Goal: Register for event/course

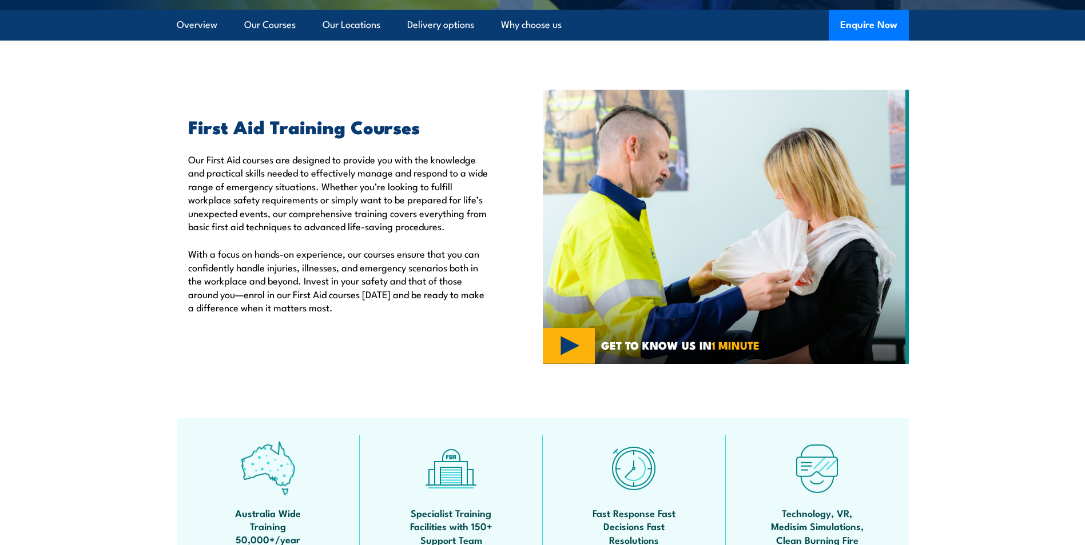
scroll to position [229, 0]
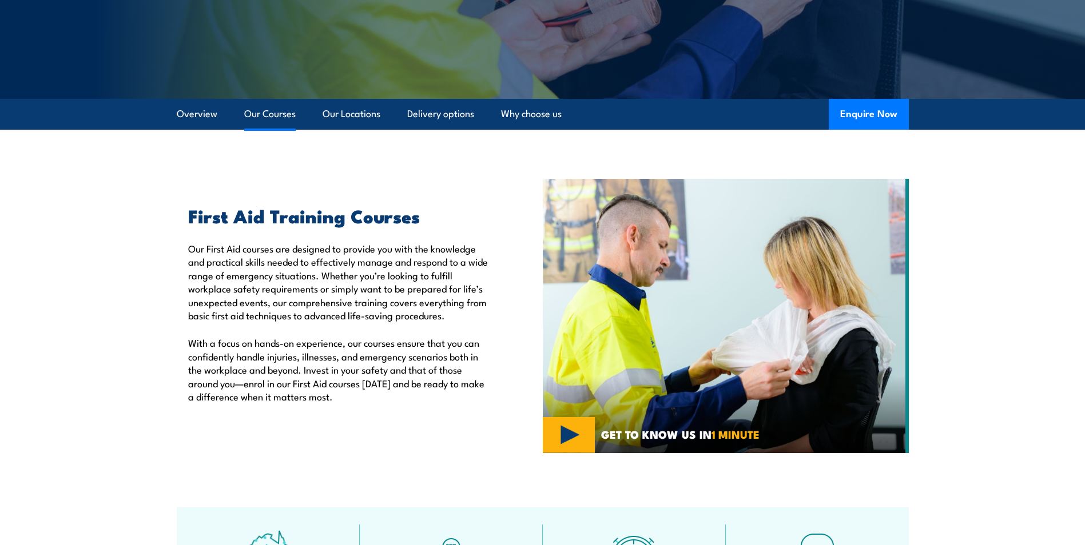
click at [263, 111] on link "Our Courses" at bounding box center [269, 114] width 51 height 30
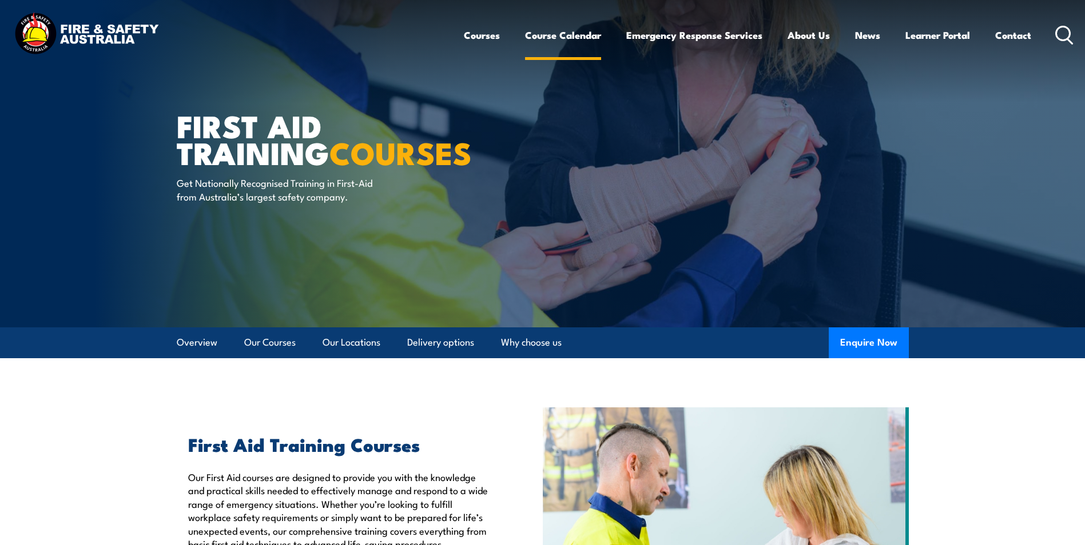
click at [575, 33] on link "Course Calendar" at bounding box center [563, 35] width 76 height 30
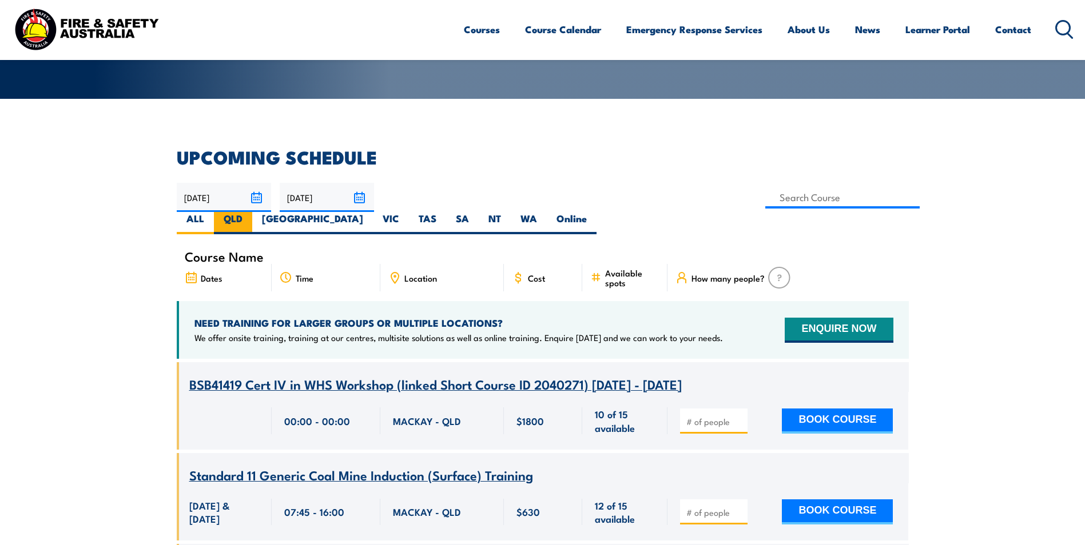
click at [252, 212] on label "QLD" at bounding box center [233, 223] width 38 height 22
click at [250, 212] on input "QLD" at bounding box center [245, 215] width 7 height 7
radio input "true"
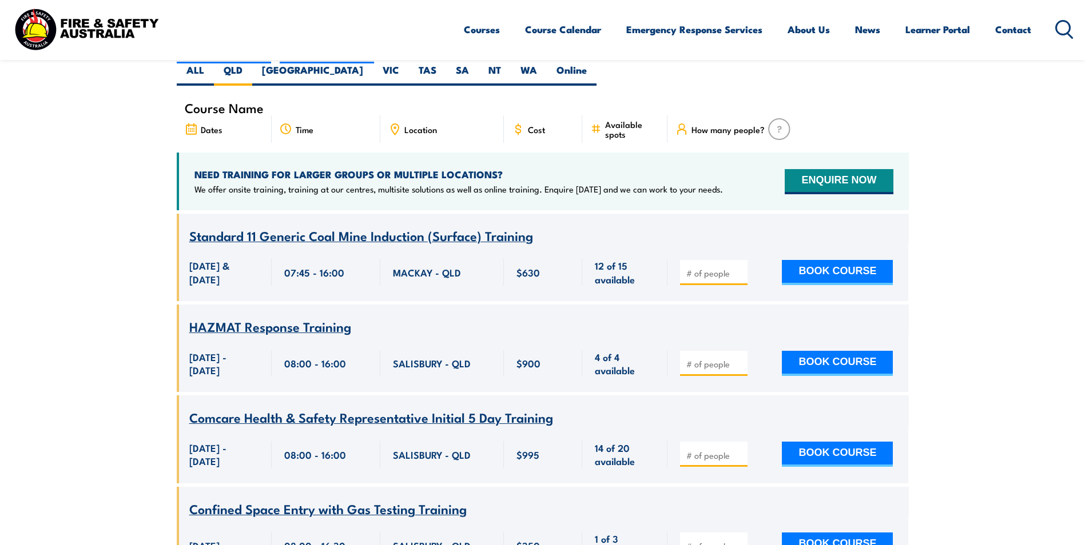
click at [409, 125] on span "Location" at bounding box center [420, 130] width 33 height 10
click at [395, 123] on icon at bounding box center [394, 129] width 13 height 13
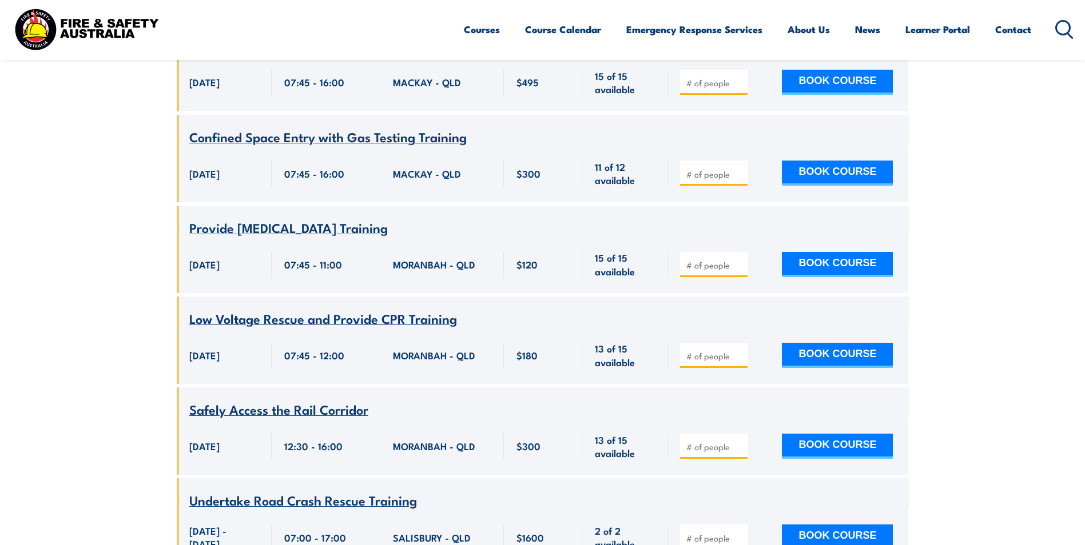
scroll to position [3065, 0]
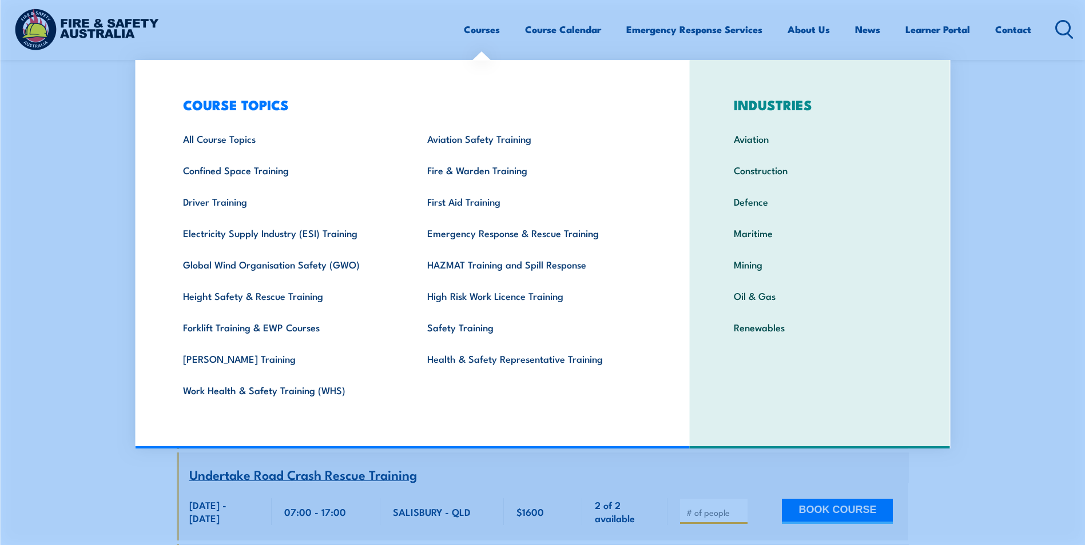
click at [482, 27] on link "Courses" at bounding box center [482, 29] width 36 height 30
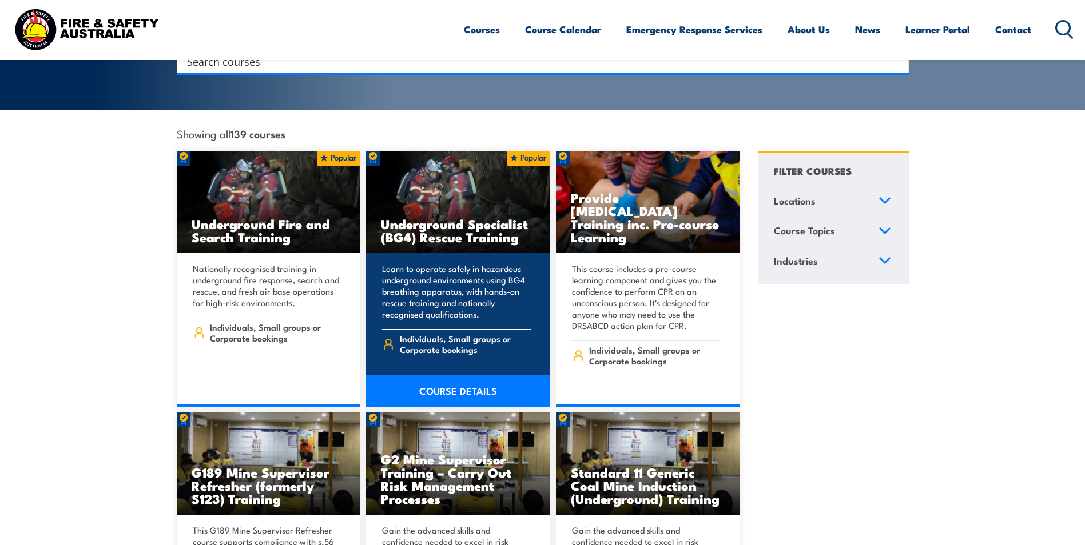
scroll to position [286, 0]
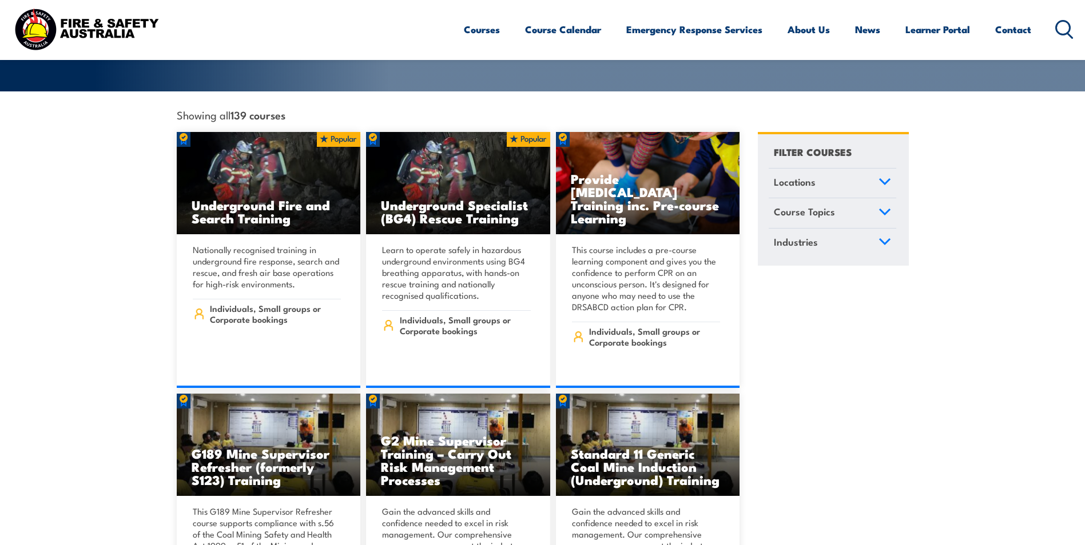
click at [889, 179] on icon at bounding box center [884, 181] width 10 height 5
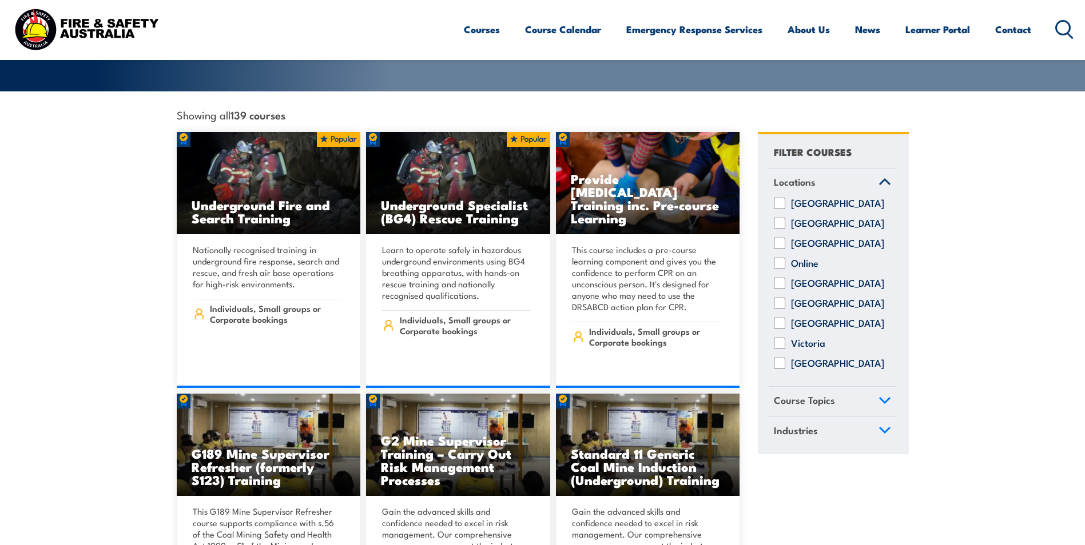
click at [780, 278] on input "Queensland" at bounding box center [779, 283] width 11 height 11
checkbox input "true"
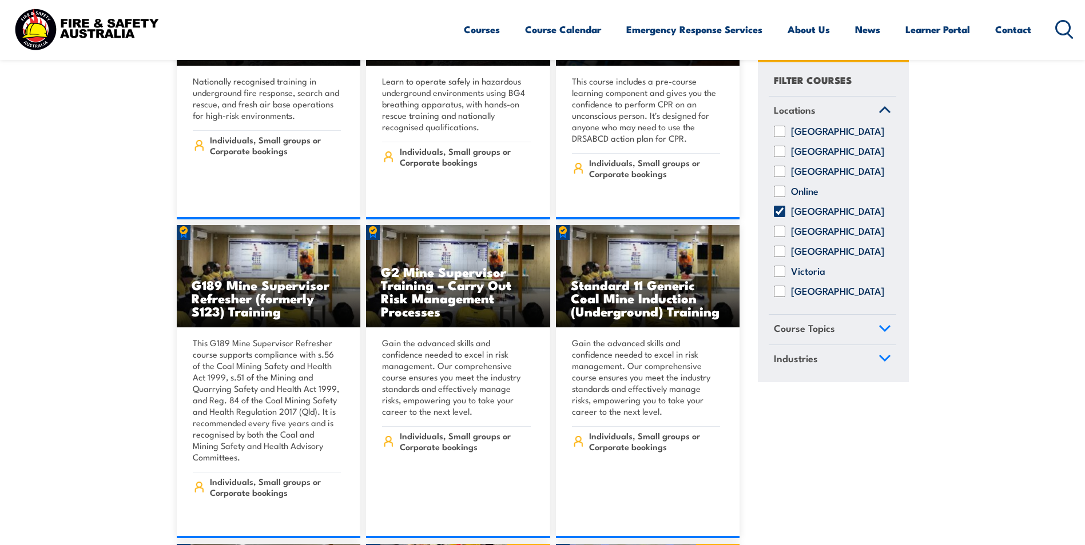
scroll to position [457, 0]
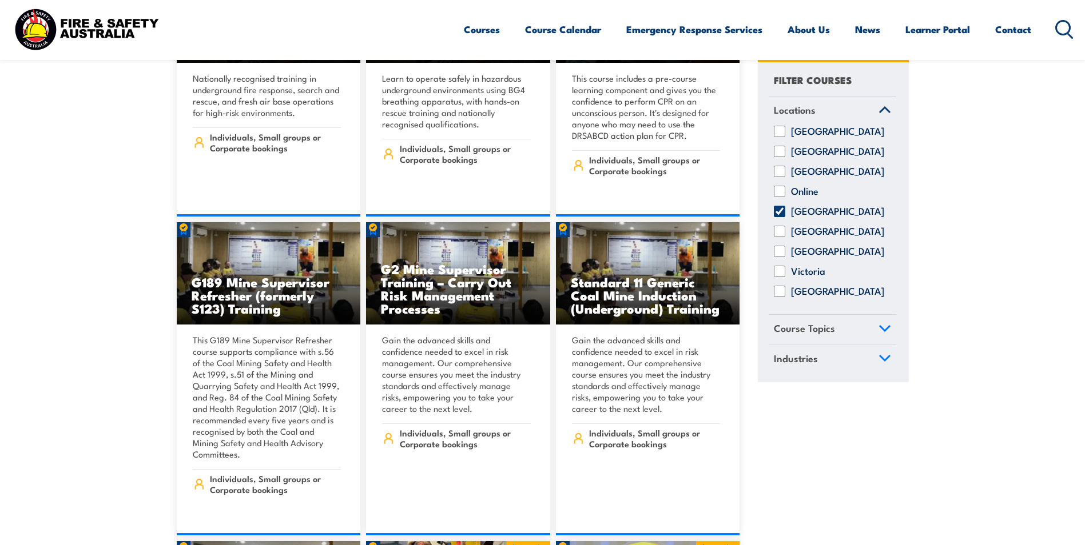
click at [886, 332] on link "Course Topics" at bounding box center [831, 331] width 127 height 30
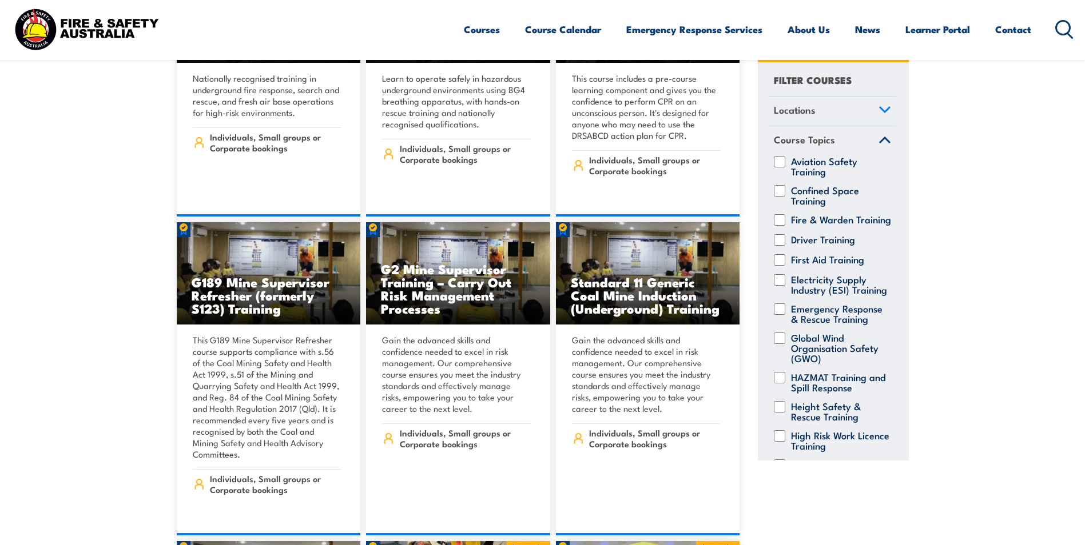
click at [878, 142] on icon at bounding box center [884, 140] width 13 height 8
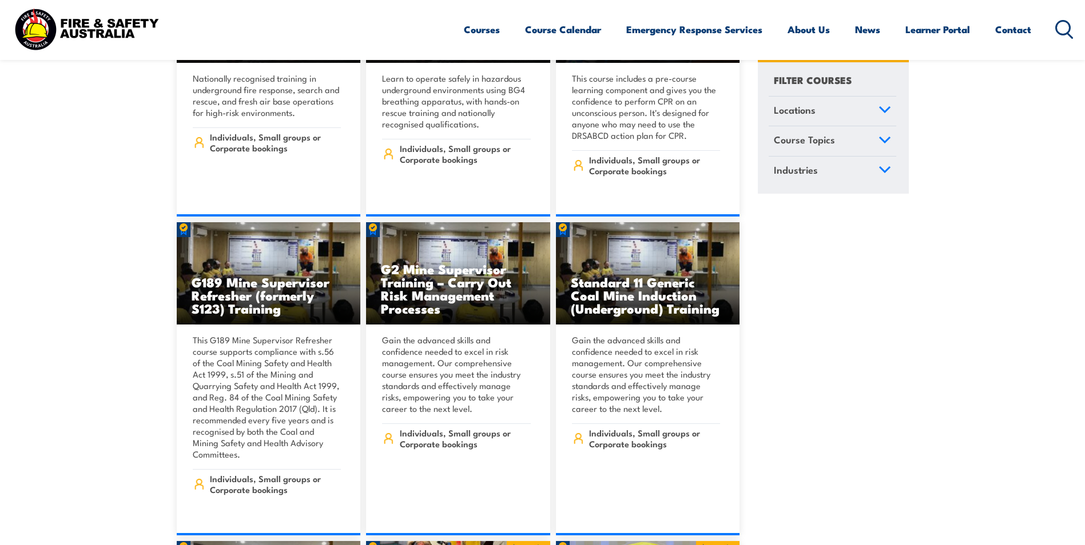
click at [884, 173] on icon at bounding box center [884, 170] width 10 height 5
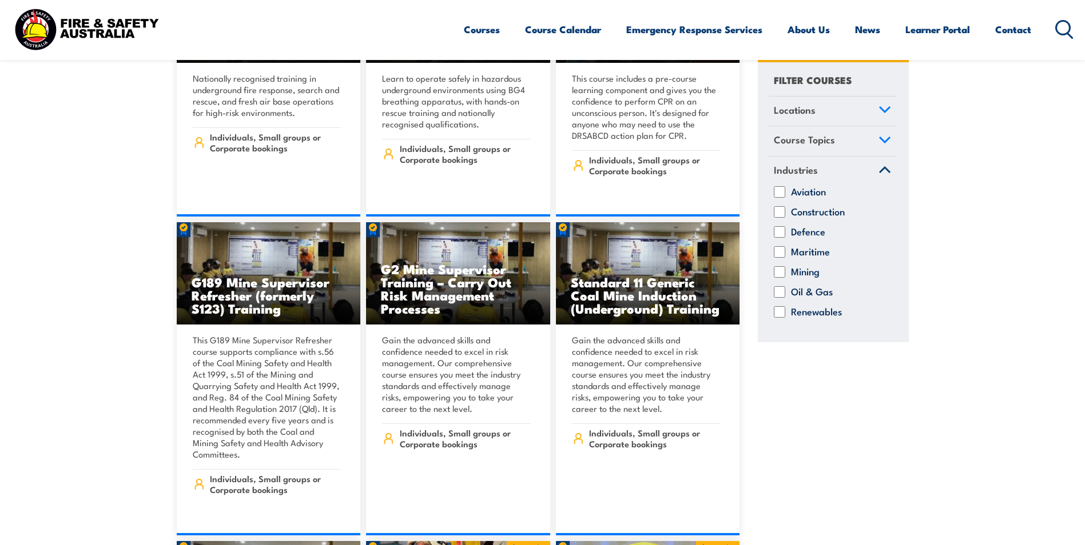
click at [779, 270] on input "Mining" at bounding box center [779, 271] width 11 height 11
checkbox input "true"
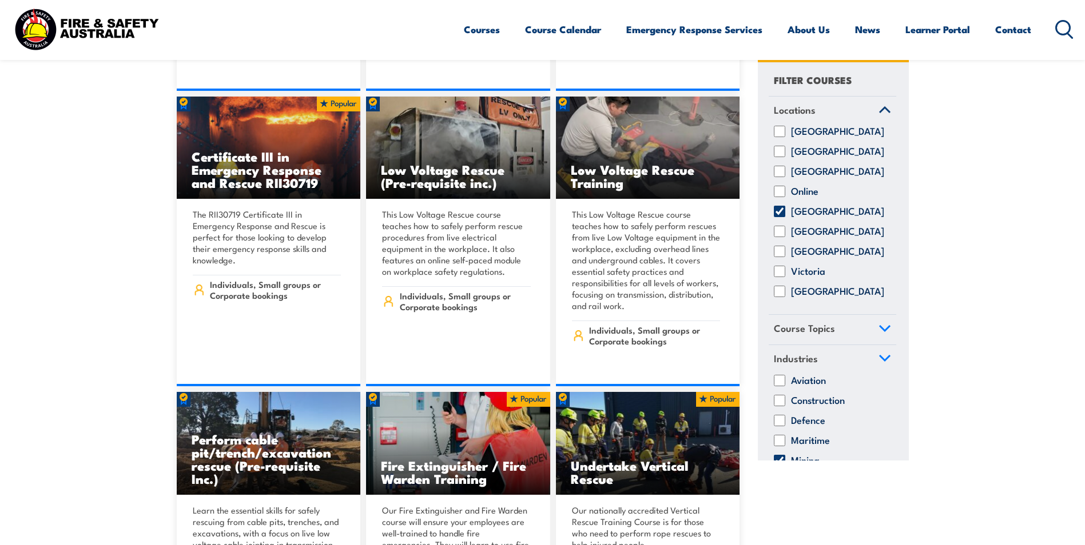
scroll to position [2401, 0]
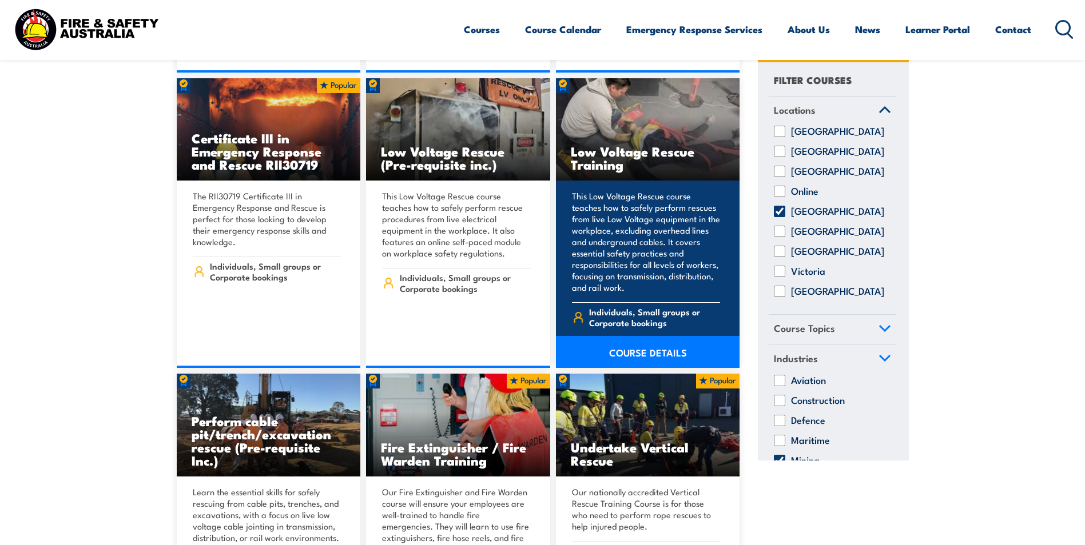
click at [629, 336] on link "COURSE DETAILS" at bounding box center [648, 352] width 184 height 32
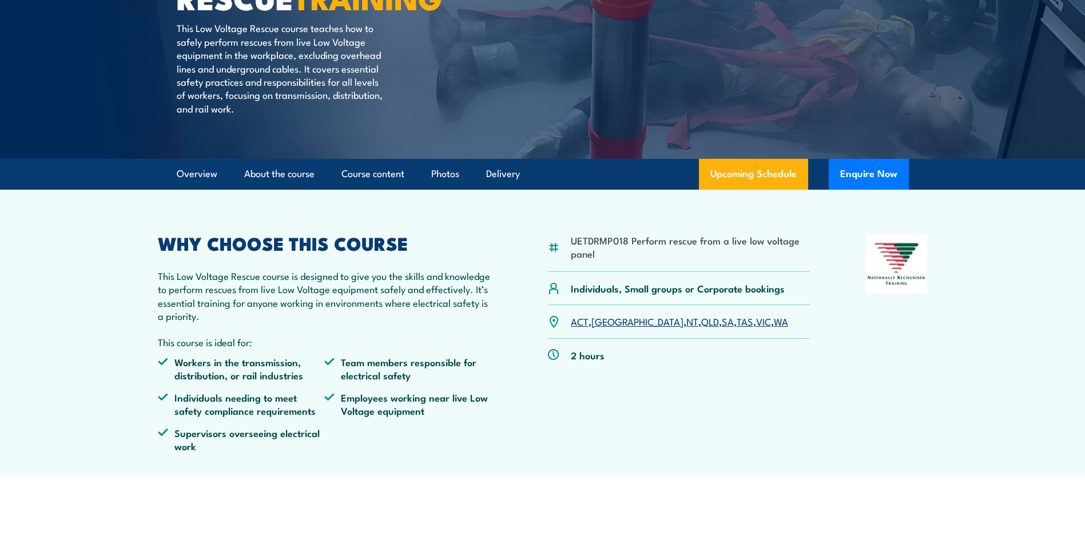
scroll to position [172, 0]
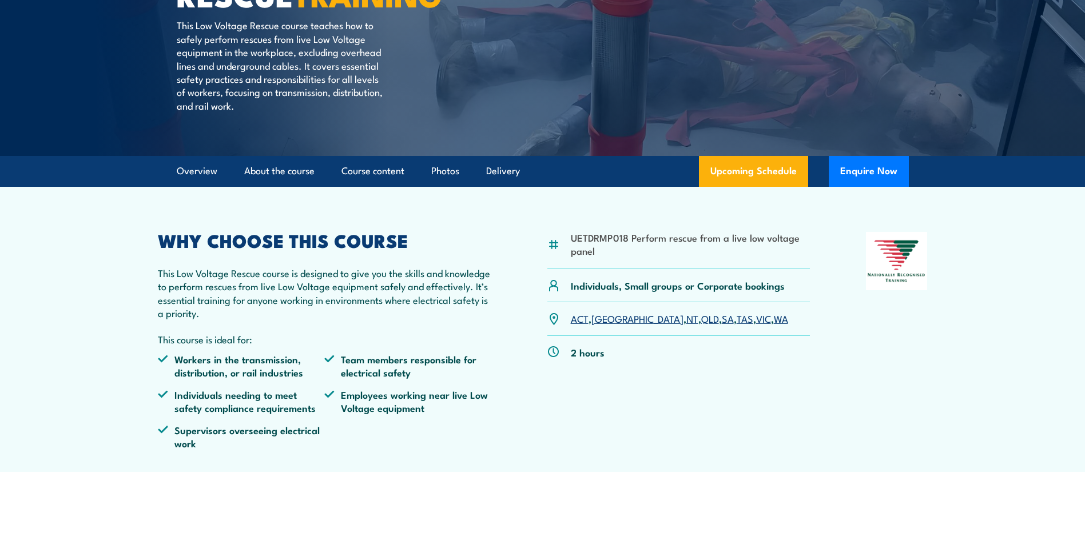
click at [701, 318] on link "QLD" at bounding box center [710, 319] width 18 height 14
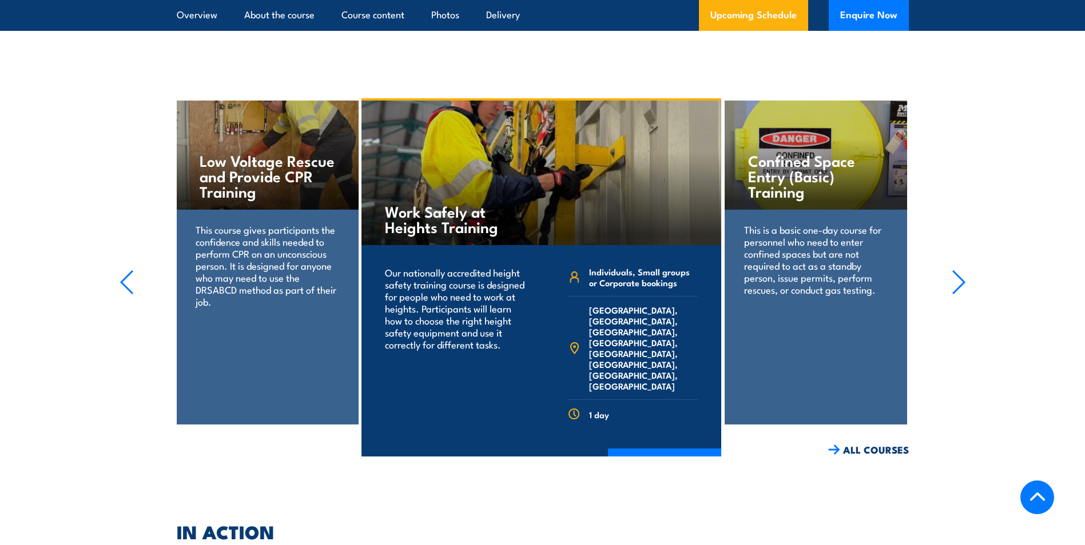
scroll to position [2268, 0]
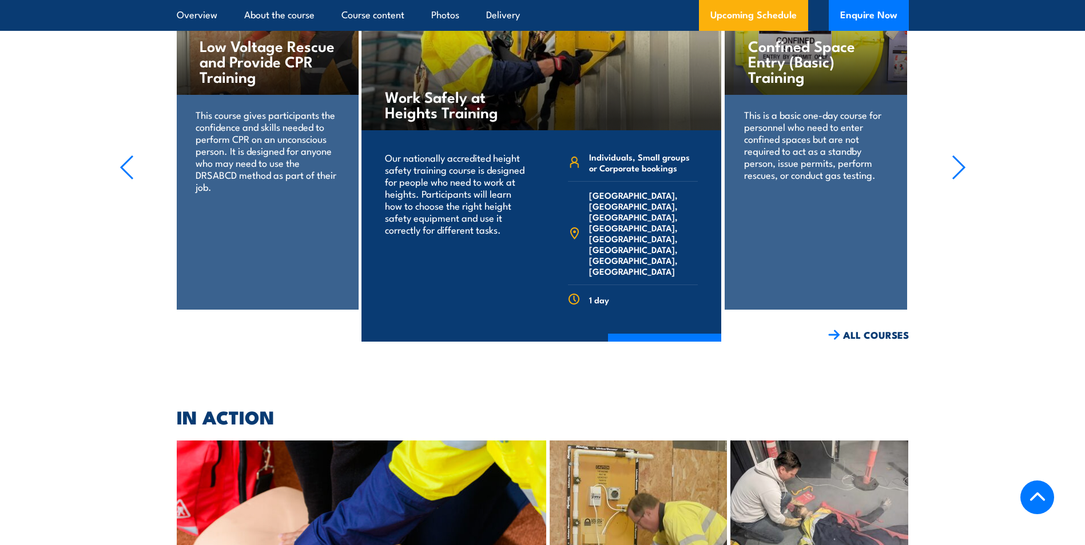
click at [274, 244] on div "Low Voltage Rescue and Provide CPR Training This course gives participants the …" at bounding box center [267, 148] width 183 height 324
click at [236, 109] on p "This course gives participants the confidence and skills needed to perform CPR …" at bounding box center [268, 151] width 144 height 84
click at [241, 47] on h4 "Low Voltage Rescue and Provide CPR Training" at bounding box center [268, 61] width 136 height 46
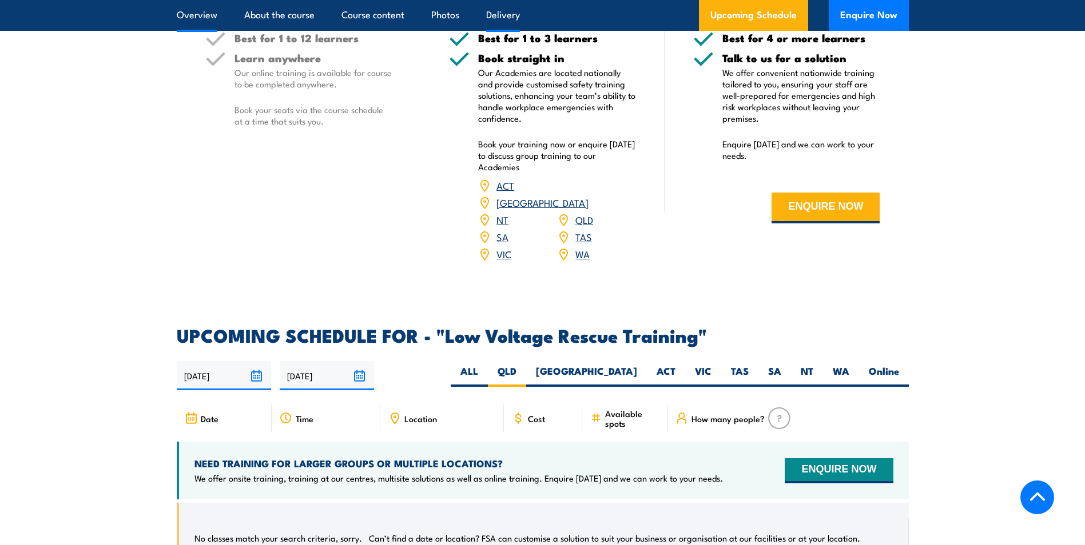
scroll to position [1468, 0]
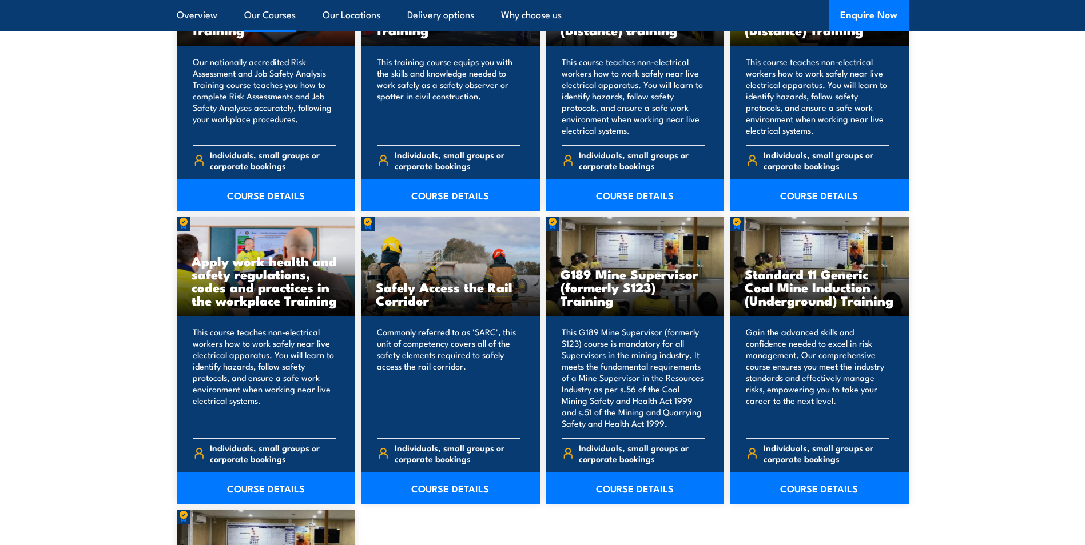
scroll to position [1887, 0]
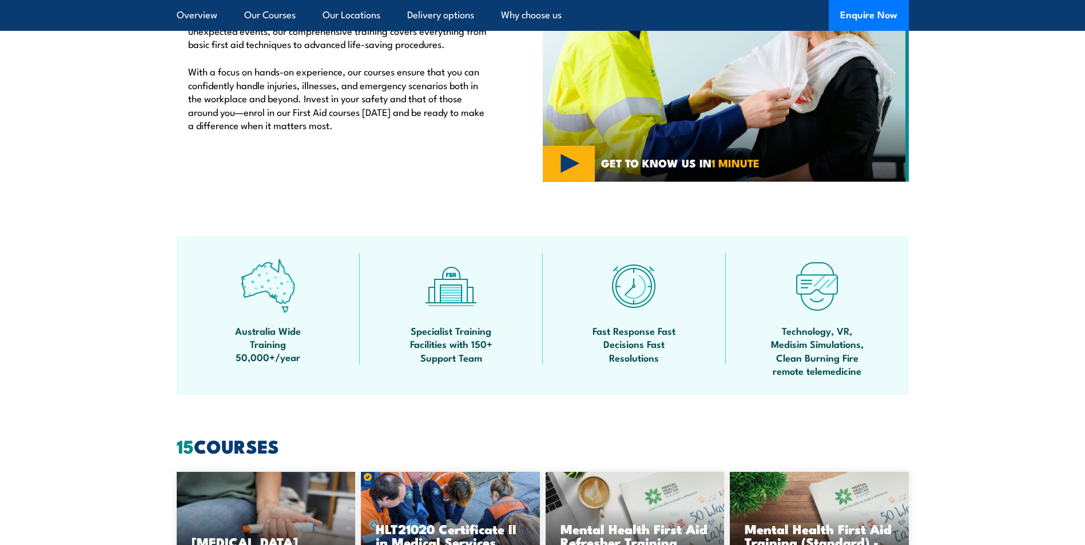
scroll to position [457, 0]
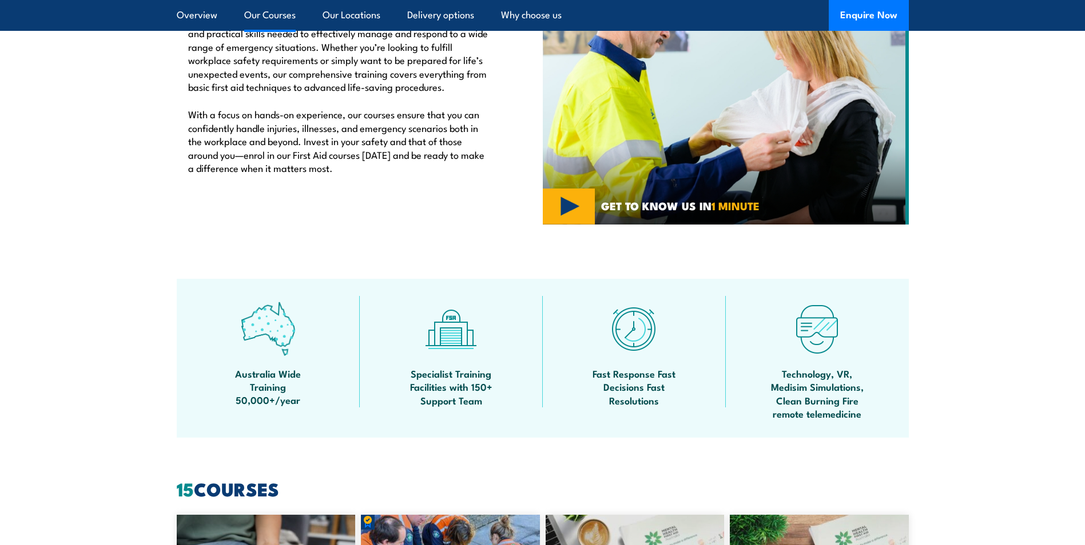
click at [273, 17] on link "Our Courses" at bounding box center [269, 15] width 51 height 30
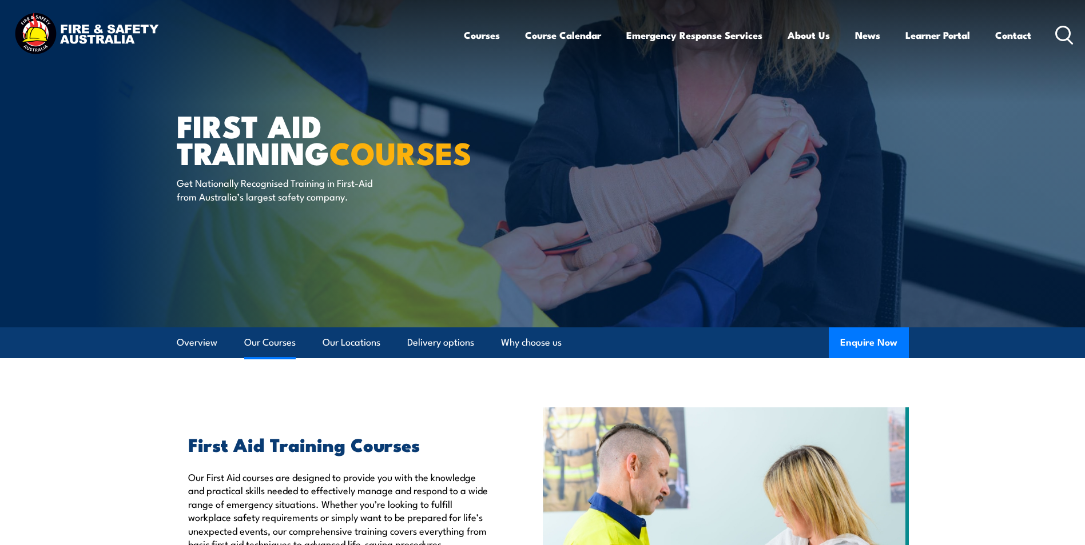
click at [274, 340] on link "Our Courses" at bounding box center [269, 343] width 51 height 30
click at [1055, 37] on icon at bounding box center [1064, 35] width 18 height 19
click at [1061, 33] on icon at bounding box center [1064, 35] width 18 height 19
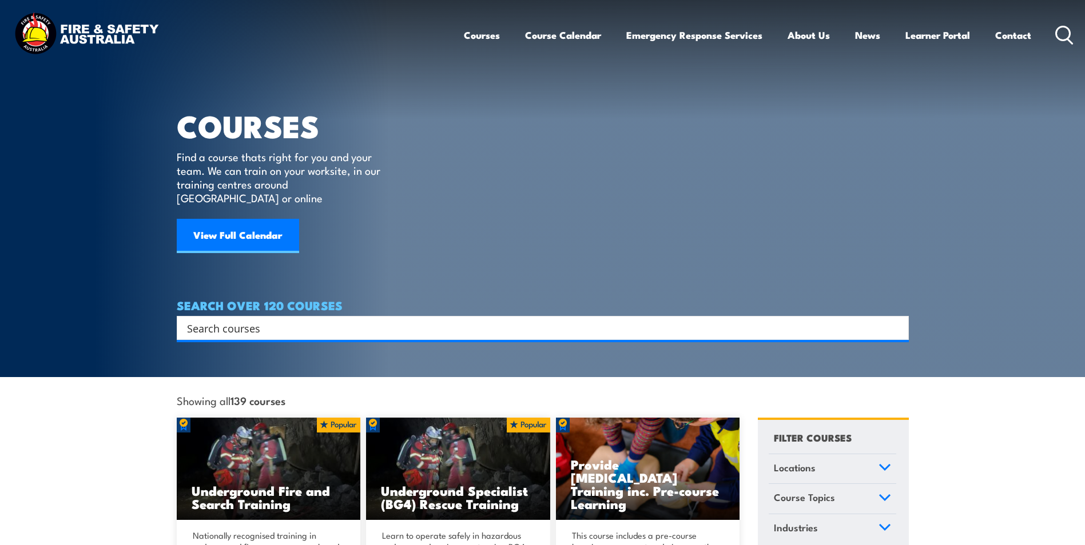
click at [212, 320] on input "Search input" at bounding box center [535, 328] width 696 height 17
type input "LV"
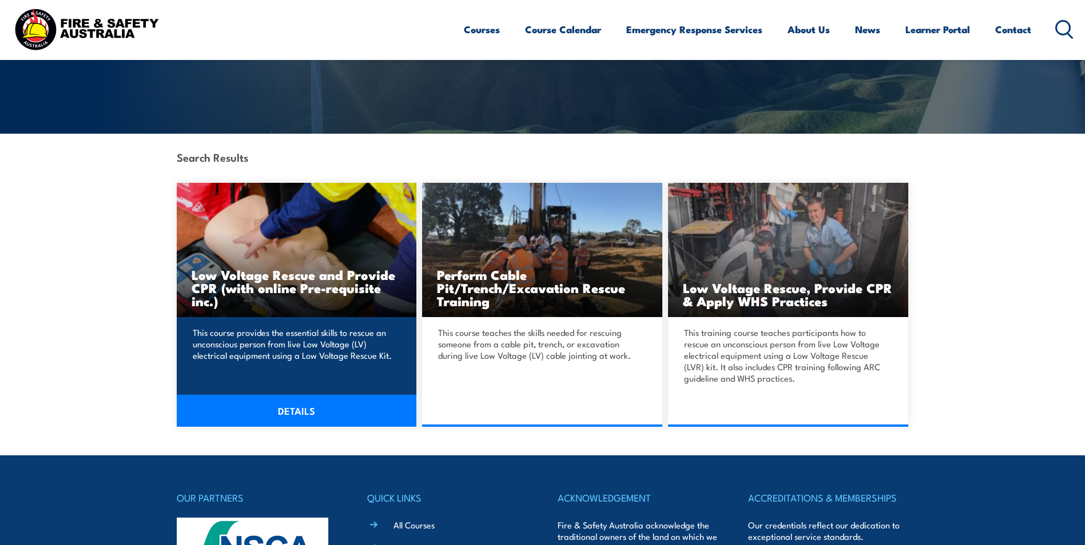
scroll to position [229, 0]
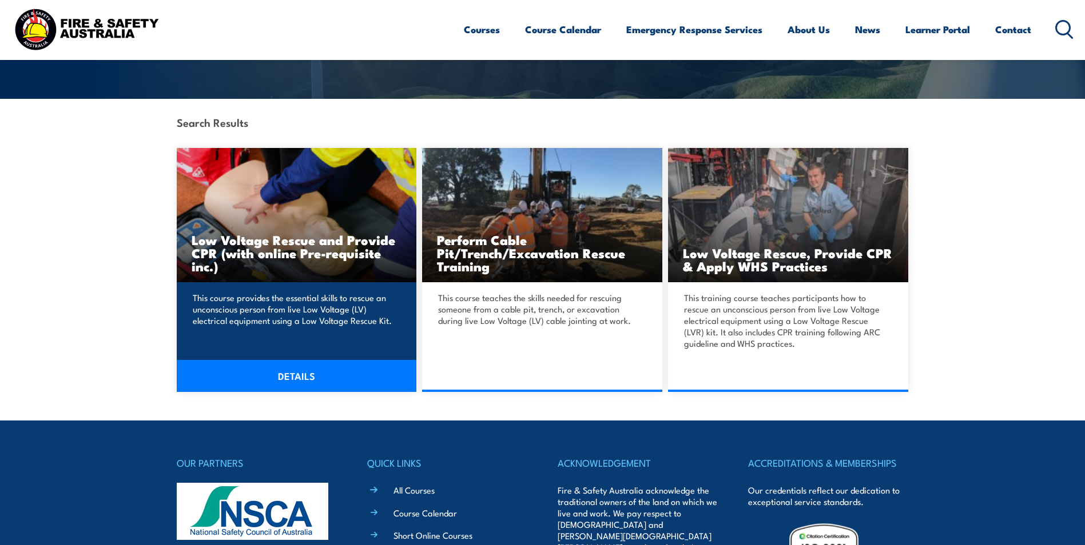
click at [297, 376] on link "DETAILS" at bounding box center [297, 376] width 240 height 32
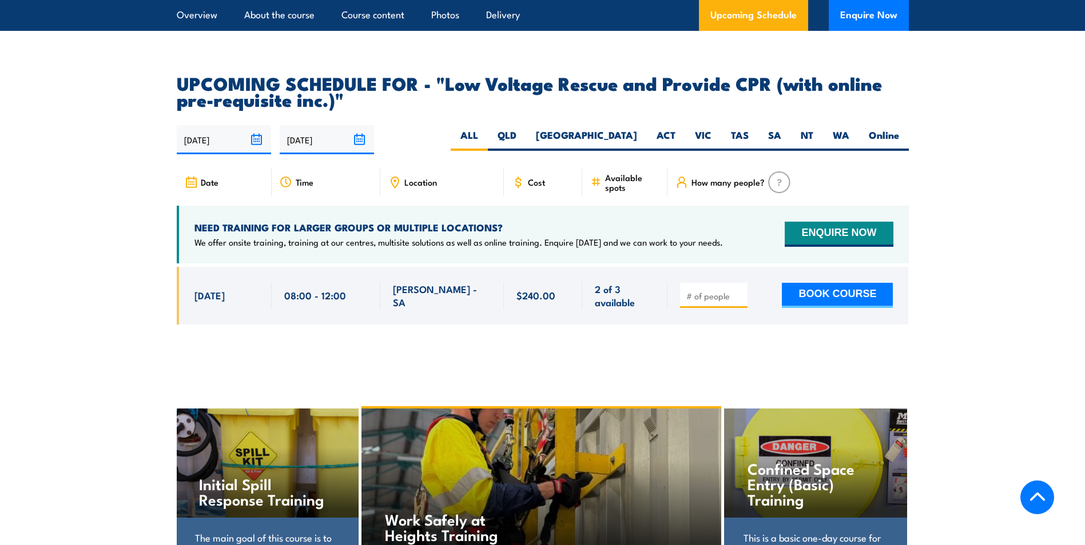
scroll to position [1830, 0]
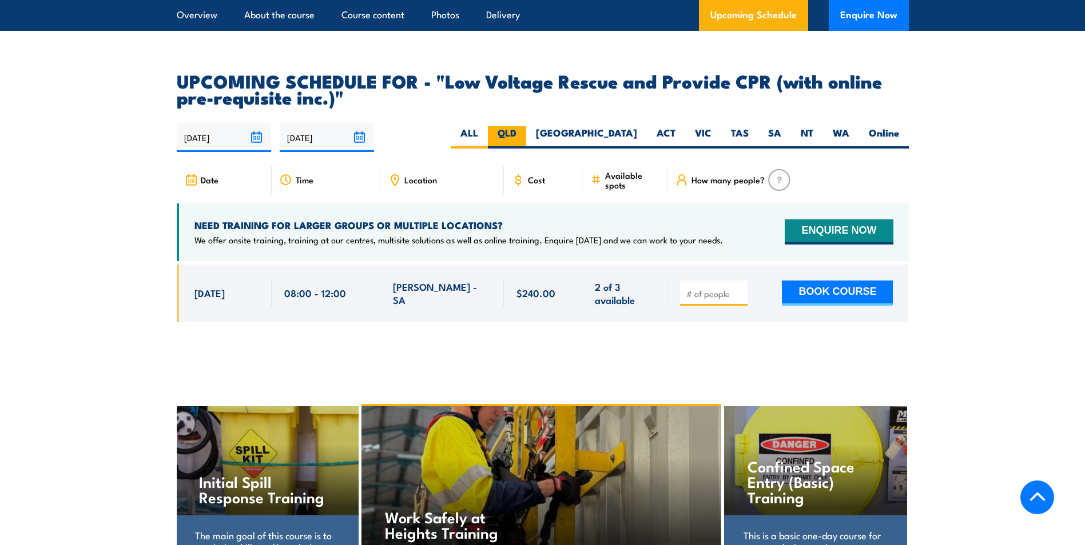
click at [526, 126] on label "QLD" at bounding box center [507, 137] width 38 height 22
click at [524, 126] on input "QLD" at bounding box center [519, 129] width 7 height 7
radio input "true"
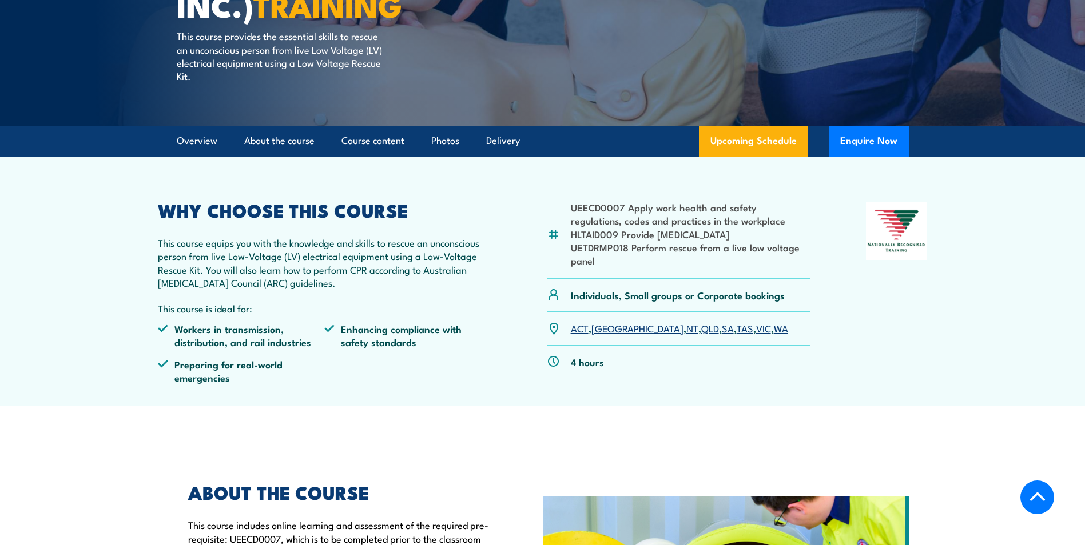
scroll to position [170, 0]
